Goal: Information Seeking & Learning: Learn about a topic

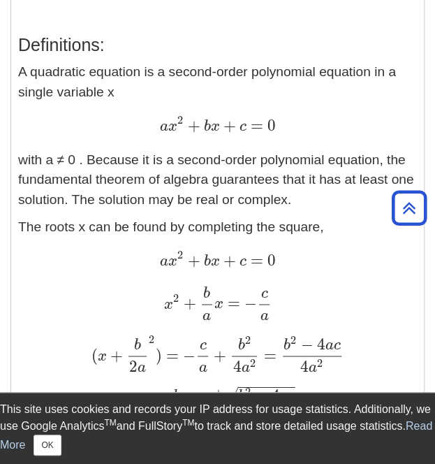
scroll to position [316, 0]
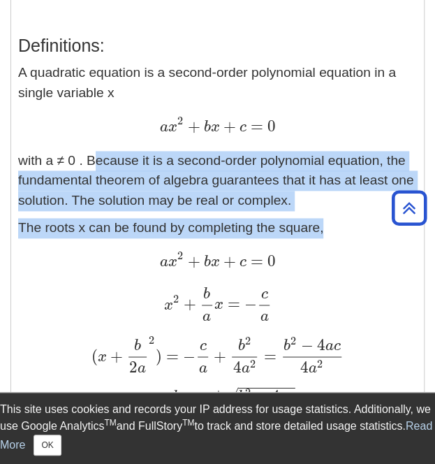
drag, startPoint x: 89, startPoint y: 163, endPoint x: 326, endPoint y: 223, distance: 243.7
copy div "Because it is a second-order polynomial equation, the fundamental theorem of al…"
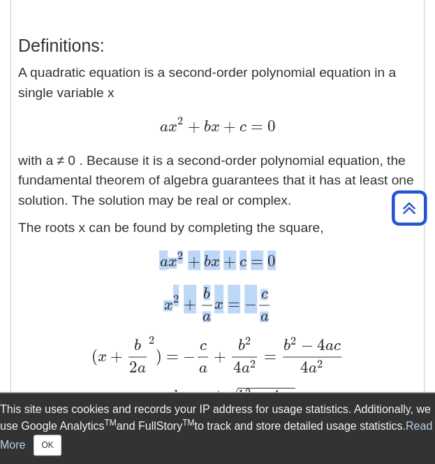
drag, startPoint x: 145, startPoint y: 256, endPoint x: 293, endPoint y: 276, distance: 149.5
click at [293, 276] on p "The roots x can be found by completing the square, a x 2 + b x + c = 0 a x 2 + …" at bounding box center [217, 379] width 399 height 323
copy p "a x 2 + b x + c = 0 a x 2 + b x + c = 0 x 2 + b a x = − c a"
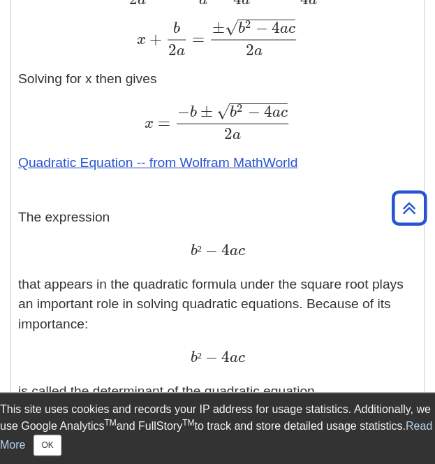
scroll to position [679, 0]
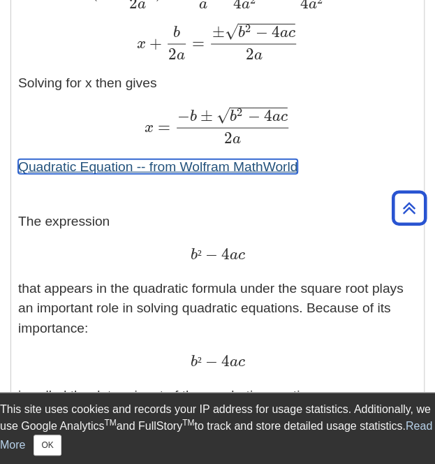
click at [169, 166] on link "Quadratic Equation -- from Wolfram MathWorld" at bounding box center [157, 166] width 279 height 15
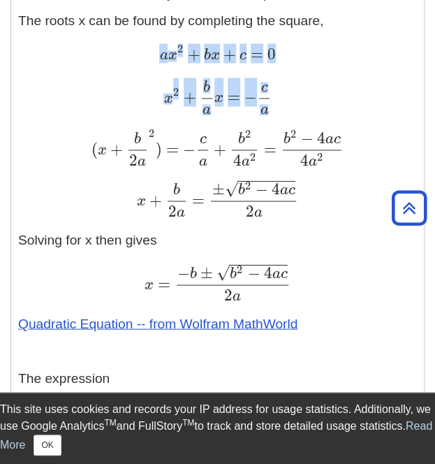
scroll to position [509, 0]
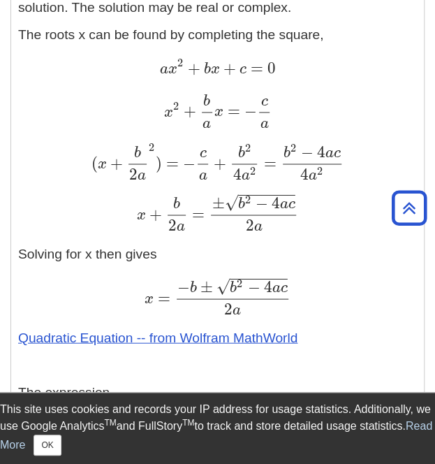
click at [56, 177] on div "( x + b 2 a 2 ) = − c a + b 2 4 a 2 = b 2 − 4 a c 4 a 2 ( x + b 2 a 2 ) = − c a…" at bounding box center [217, 160] width 399 height 38
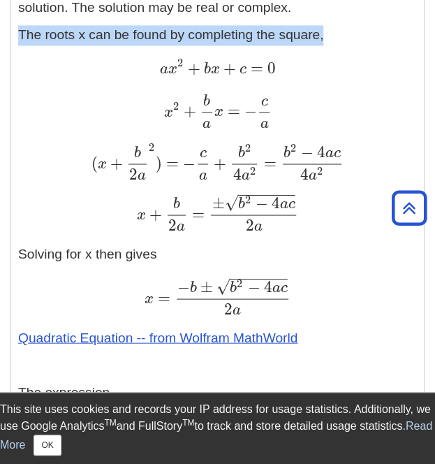
drag, startPoint x: 20, startPoint y: 29, endPoint x: 334, endPoint y: 34, distance: 313.7
click at [334, 34] on p "The roots x can be found by completing the square, a x 2 + b x + c = 0 a x 2 + …" at bounding box center [217, 186] width 399 height 323
copy p "The roots x can be found by completing the square,"
